Goal: Information Seeking & Learning: Learn about a topic

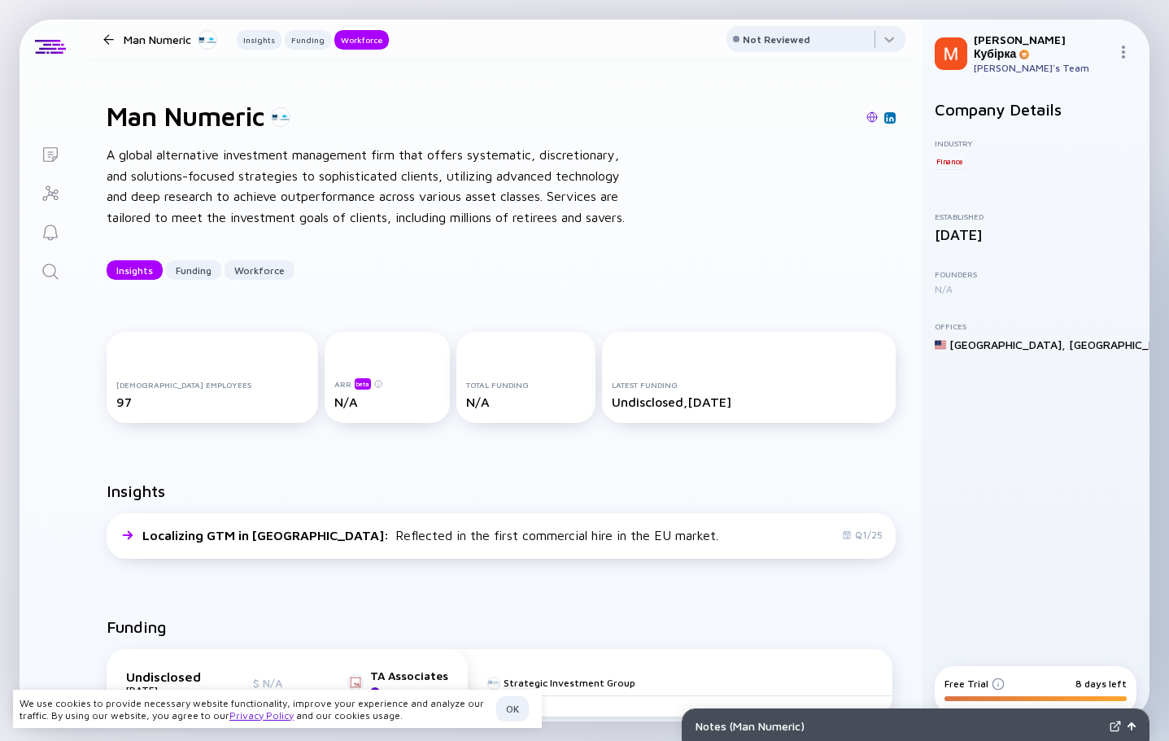
scroll to position [1898, 0]
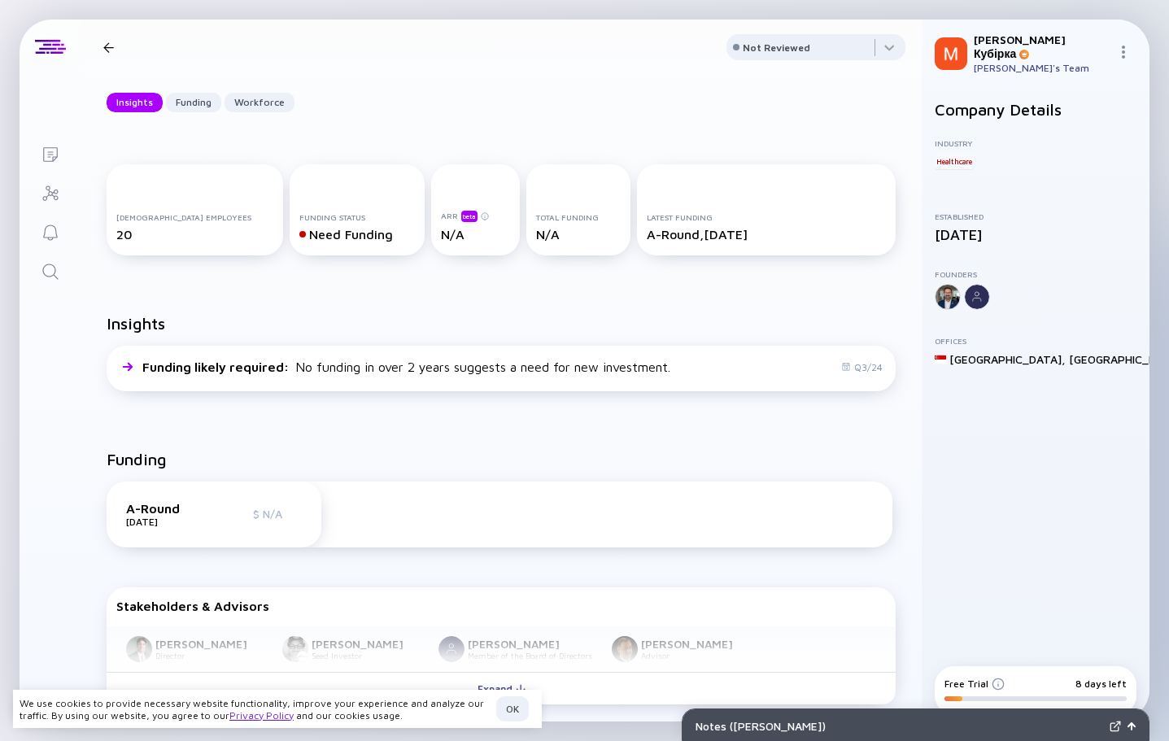
scroll to position [325, 0]
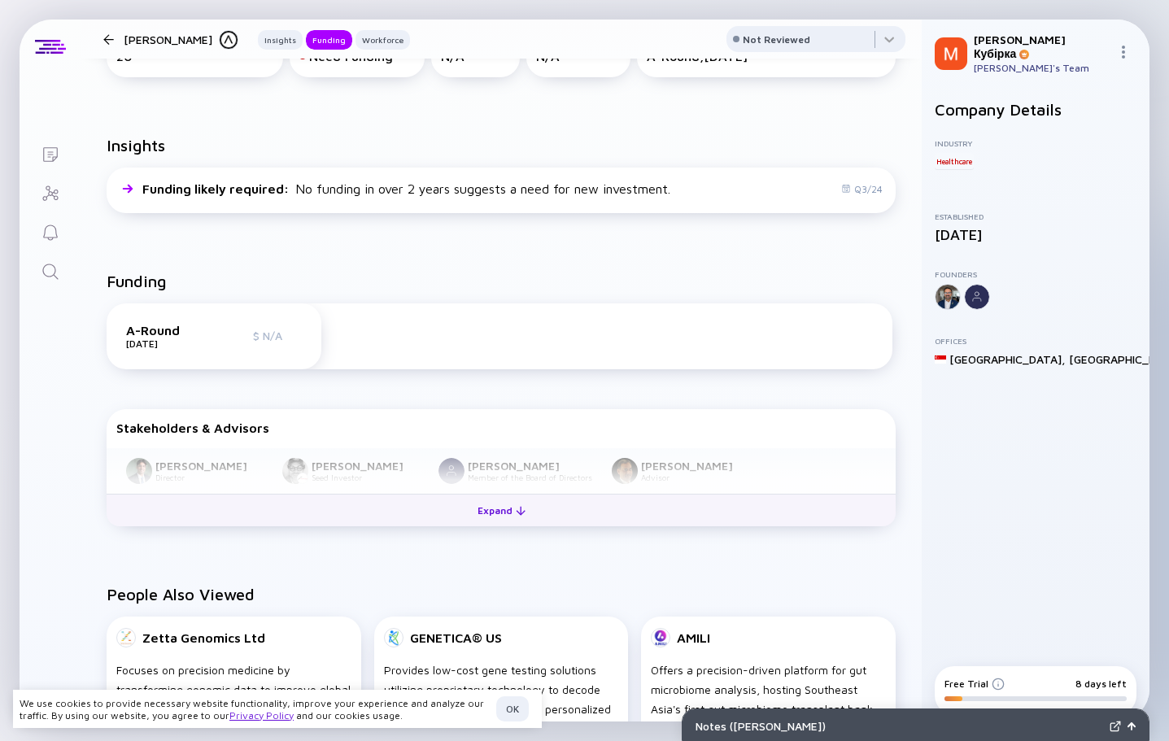
click at [485, 518] on div "Expand" at bounding box center [502, 510] width 68 height 25
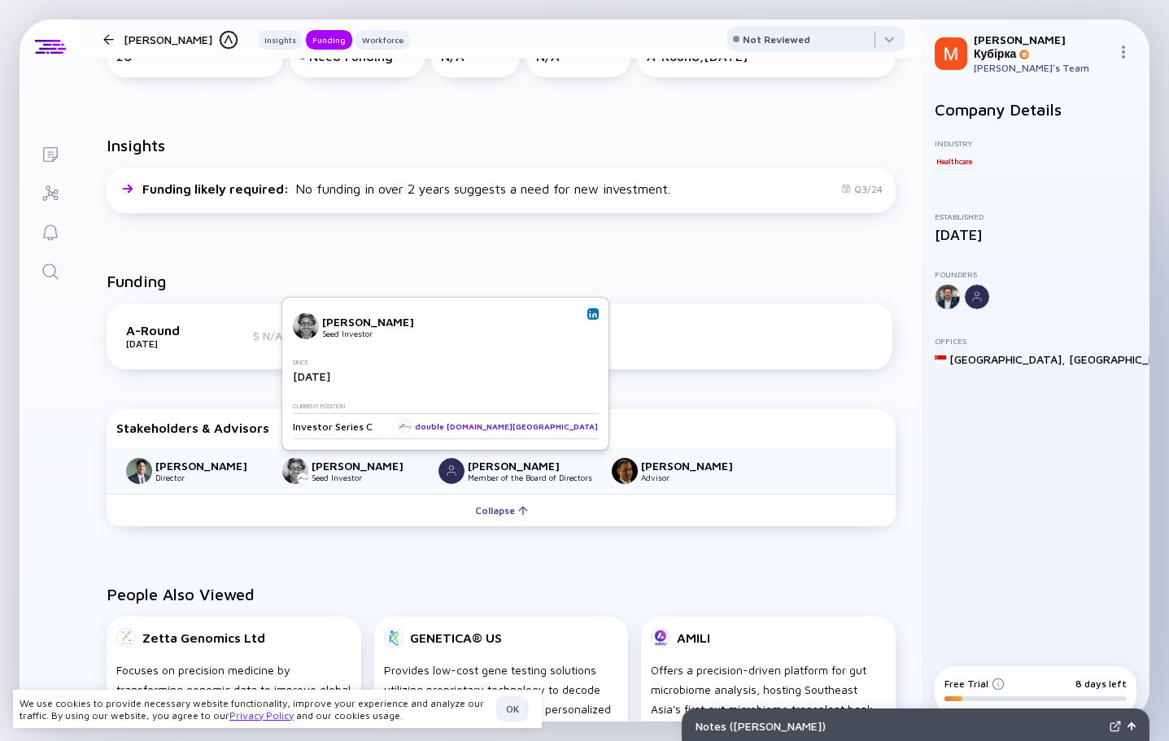
click at [472, 430] on div "double [DOMAIN_NAME][GEOGRAPHIC_DATA]" at bounding box center [498, 426] width 199 height 13
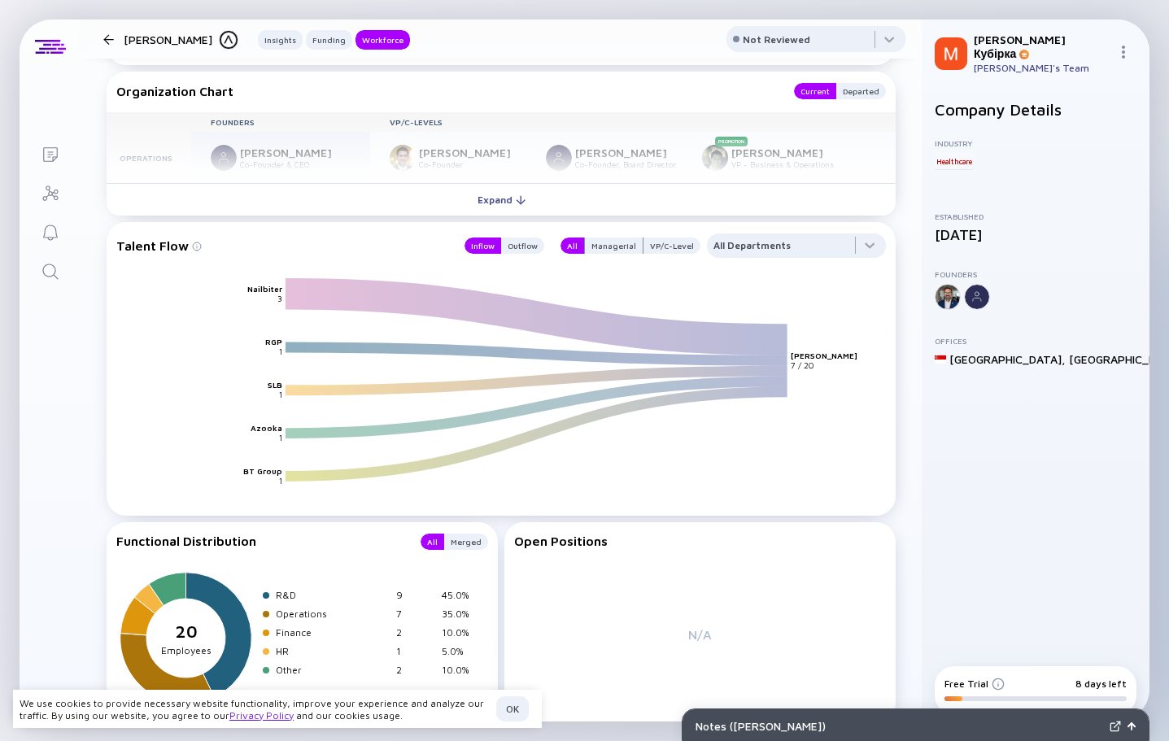
scroll to position [1464, 0]
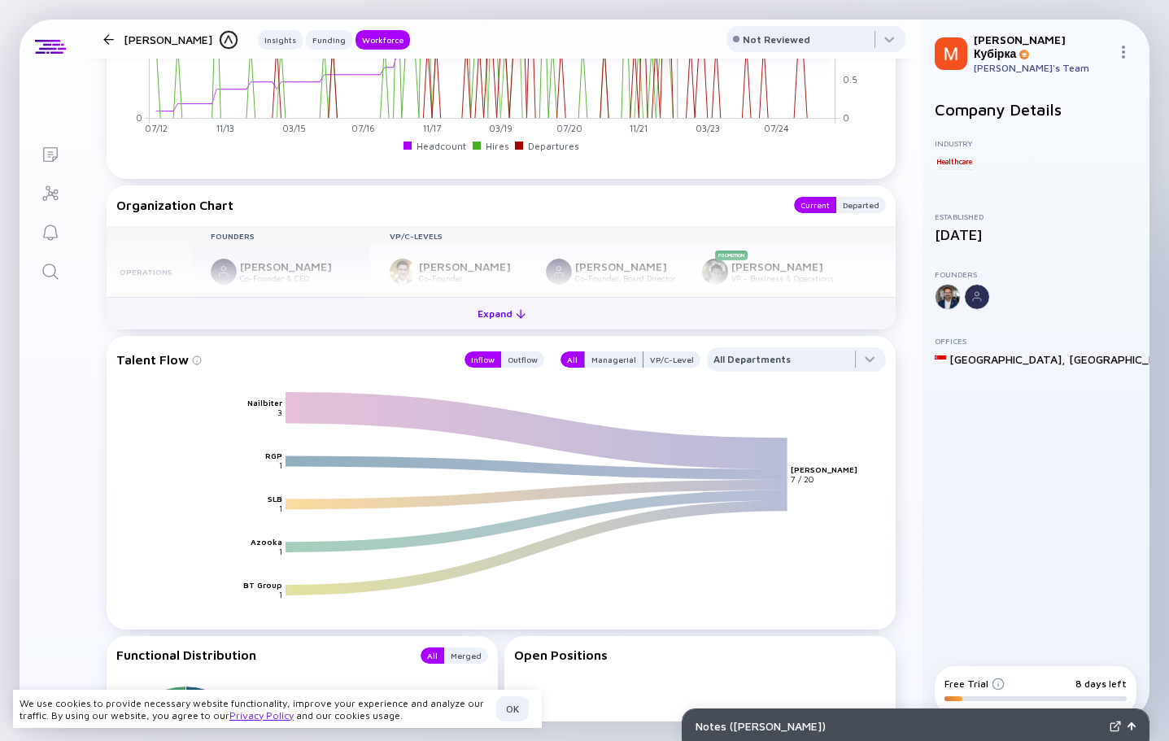
click at [506, 312] on div "Expand" at bounding box center [502, 313] width 68 height 25
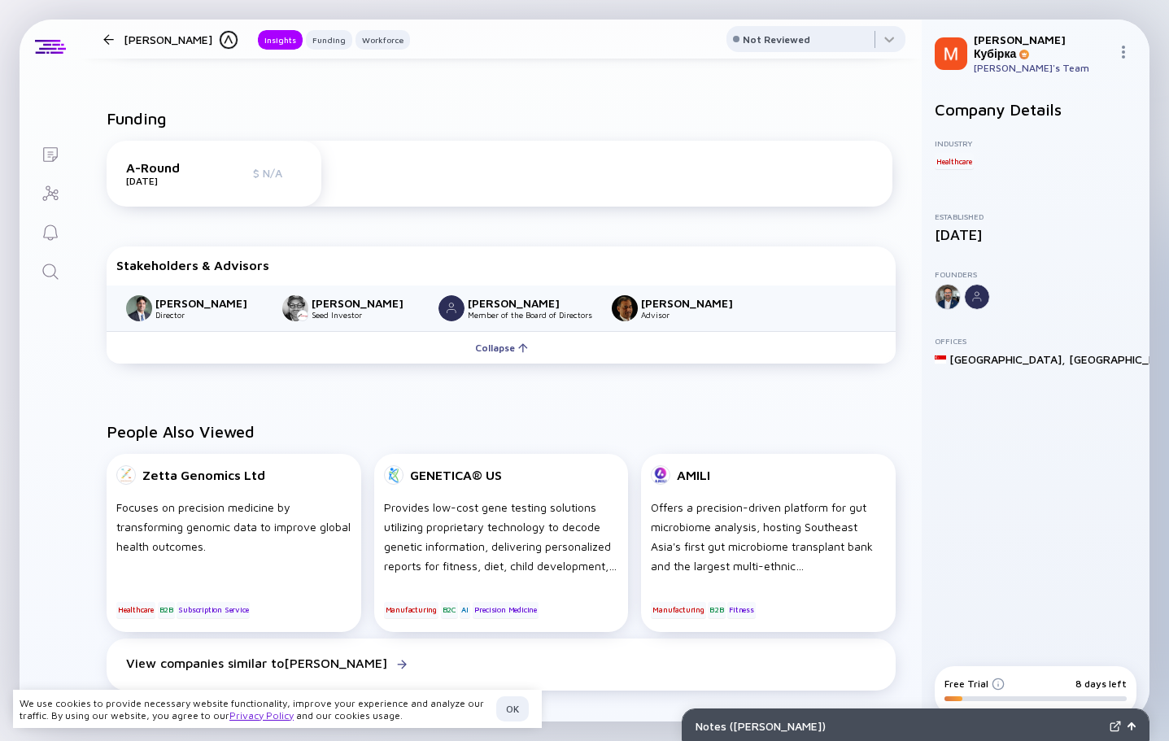
scroll to position [0, 0]
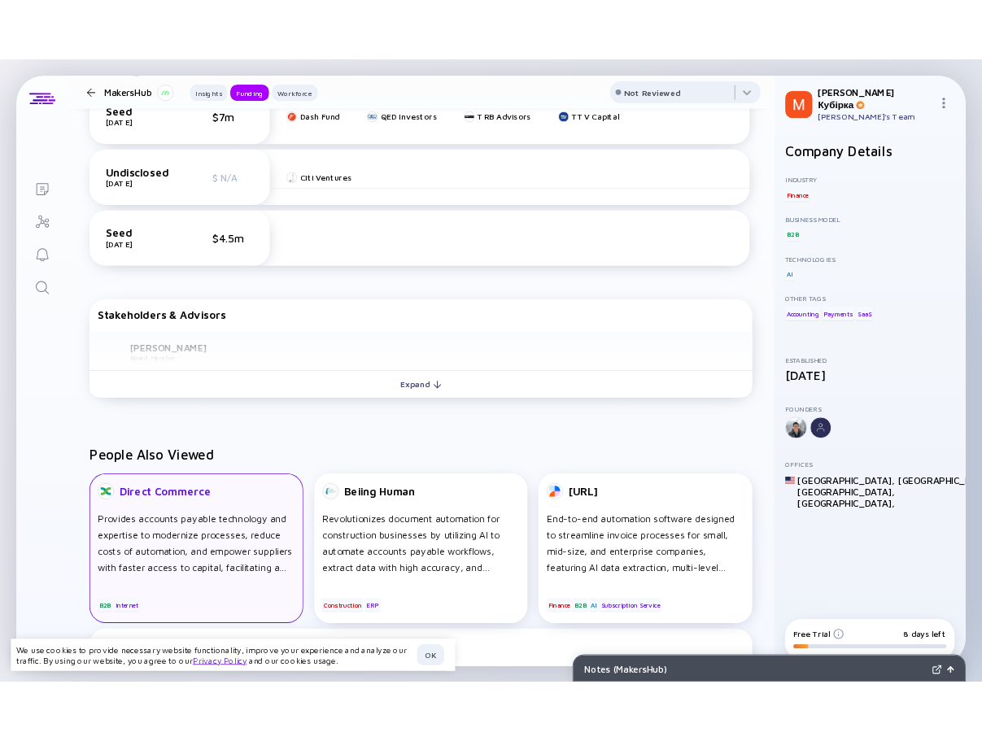
scroll to position [651, 0]
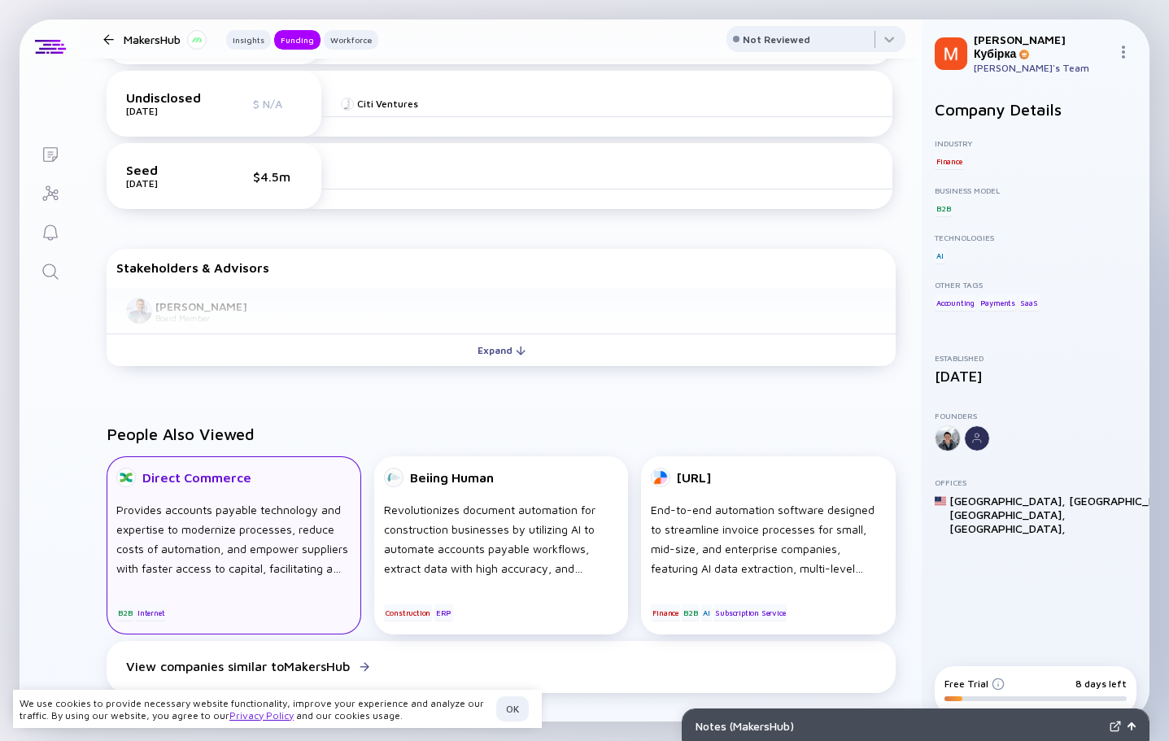
click at [253, 477] on div "Direct Commerce" at bounding box center [233, 478] width 235 height 20
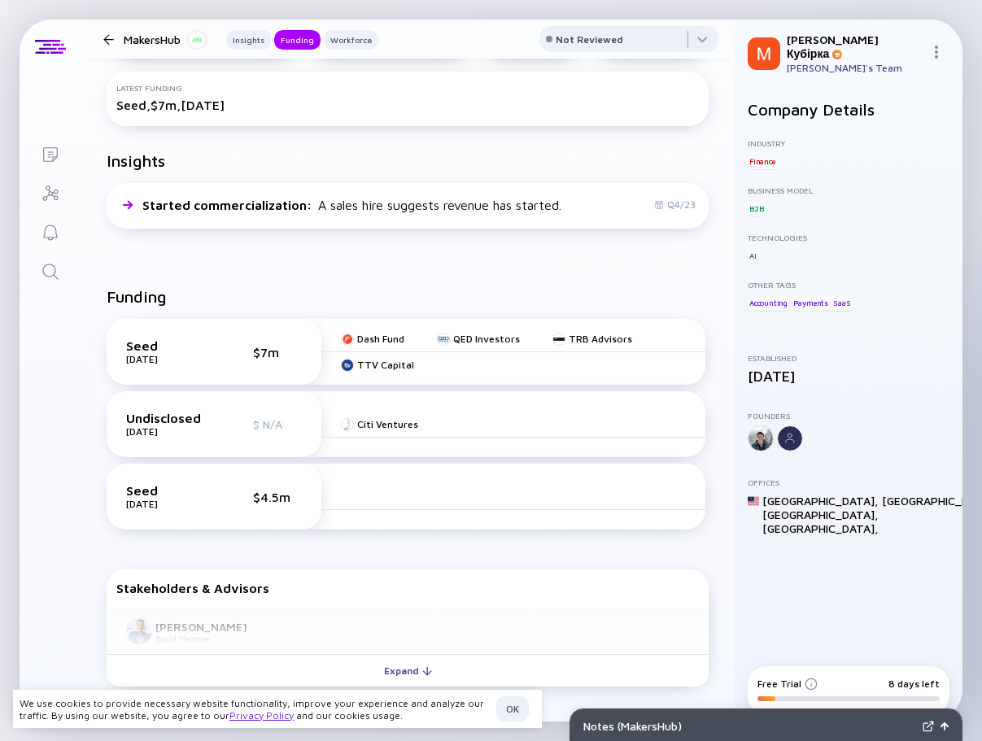
scroll to position [325, 0]
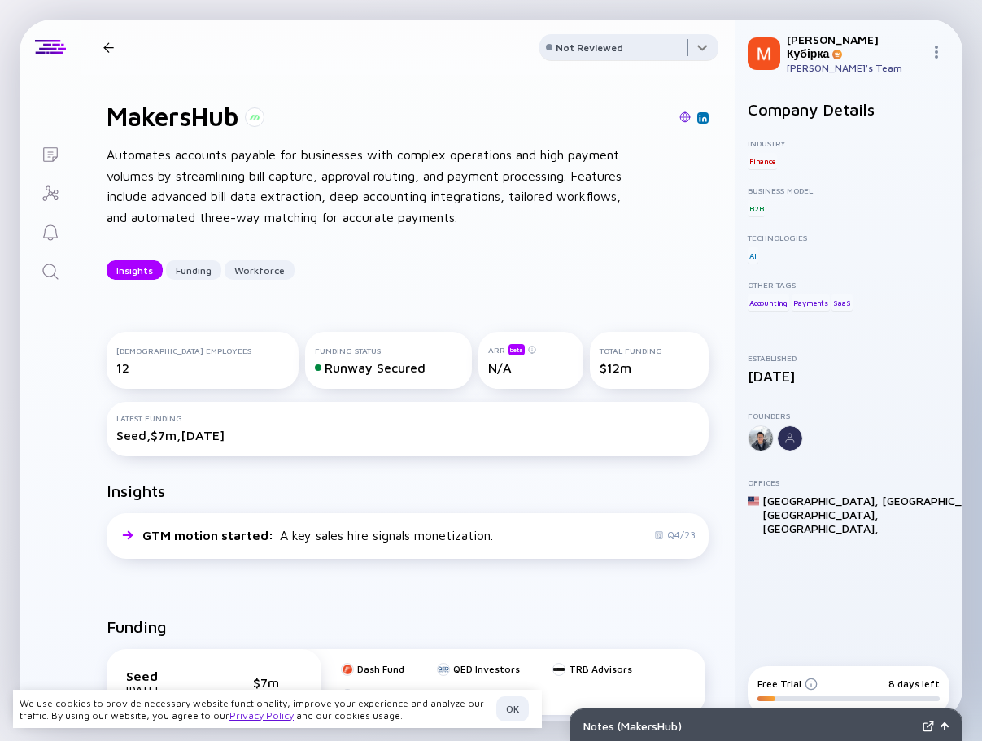
click at [687, 44] on div at bounding box center [628, 50] width 179 height 33
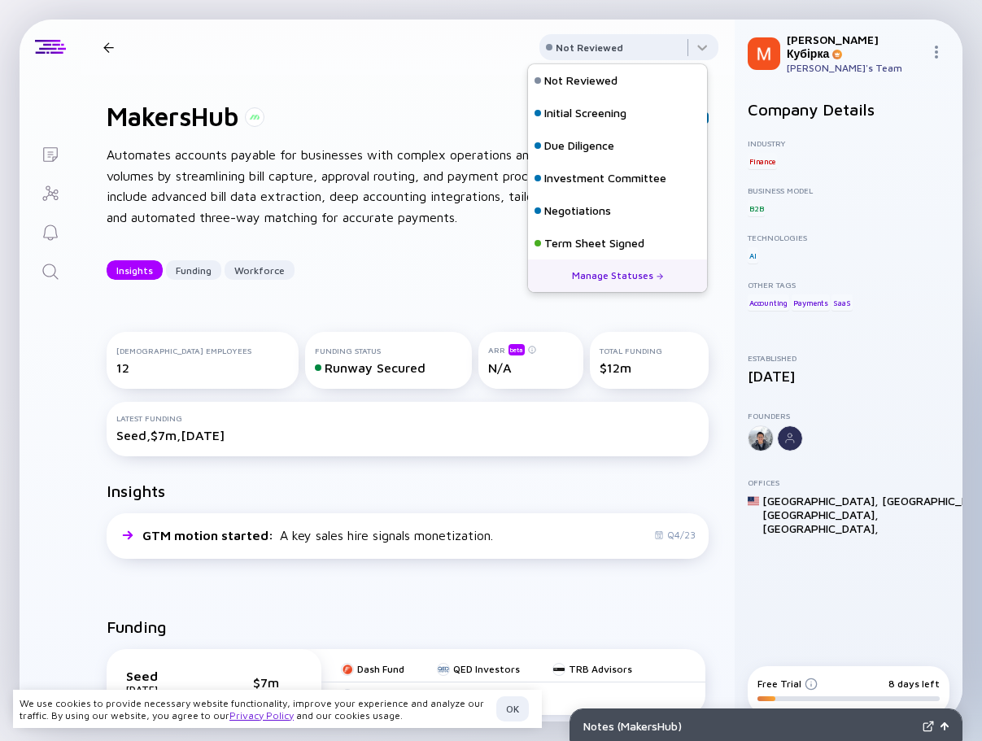
click at [695, 299] on div "MakersHub Automates accounts payable for businesses with complex operations and…" at bounding box center [408, 190] width 654 height 231
